Goal: Find specific page/section: Find specific page/section

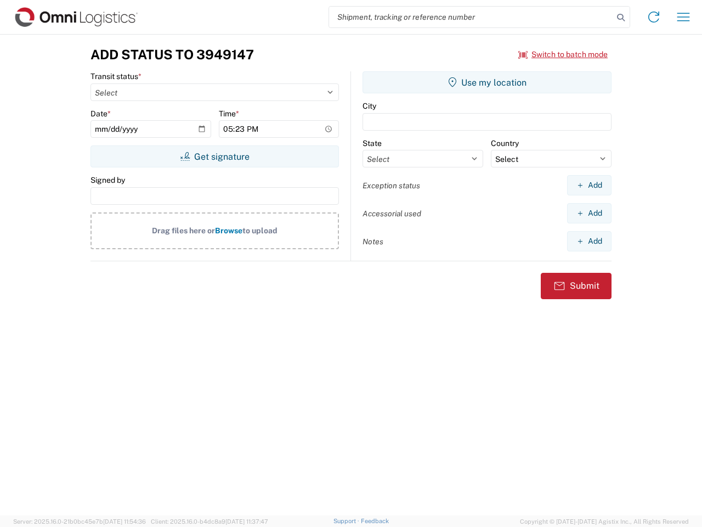
click at [471, 17] on input "search" at bounding box center [471, 17] width 284 height 21
click at [621, 18] on icon at bounding box center [621, 17] width 15 height 15
click at [654, 17] on icon at bounding box center [654, 17] width 18 height 18
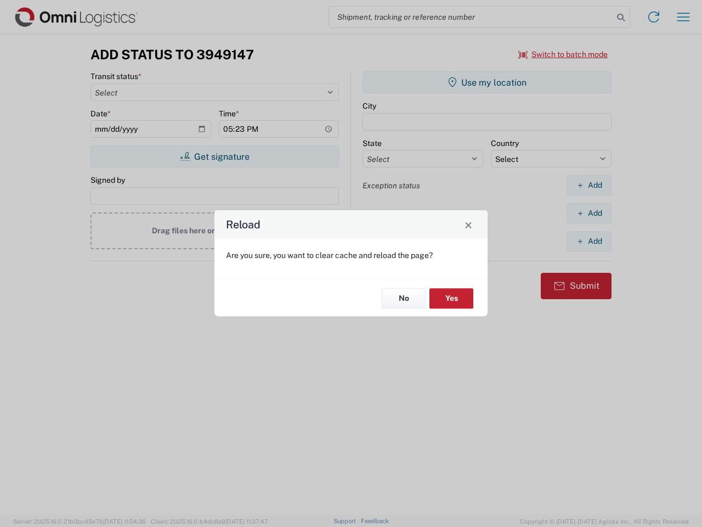
click at [684, 17] on div "Reload Are you sure, you want to clear cache and reload the page? No Yes" at bounding box center [351, 263] width 702 height 527
click at [564, 54] on div "Reload Are you sure, you want to clear cache and reload the page? No Yes" at bounding box center [351, 263] width 702 height 527
click at [215, 156] on div "Reload Are you sure, you want to clear cache and reload the page? No Yes" at bounding box center [351, 263] width 702 height 527
click at [487, 82] on div "Reload Are you sure, you want to clear cache and reload the page? No Yes" at bounding box center [351, 263] width 702 height 527
click at [589, 185] on div "Reload Are you sure, you want to clear cache and reload the page? No Yes" at bounding box center [351, 263] width 702 height 527
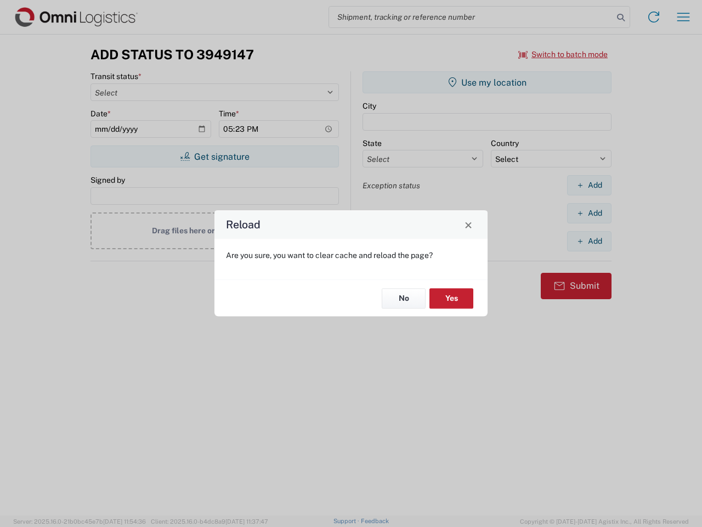
click at [589, 213] on div "Reload Are you sure, you want to clear cache and reload the page? No Yes" at bounding box center [351, 263] width 702 height 527
click at [589, 241] on div "Reload Are you sure, you want to clear cache and reload the page? No Yes" at bounding box center [351, 263] width 702 height 527
